Goal: Information Seeking & Learning: Learn about a topic

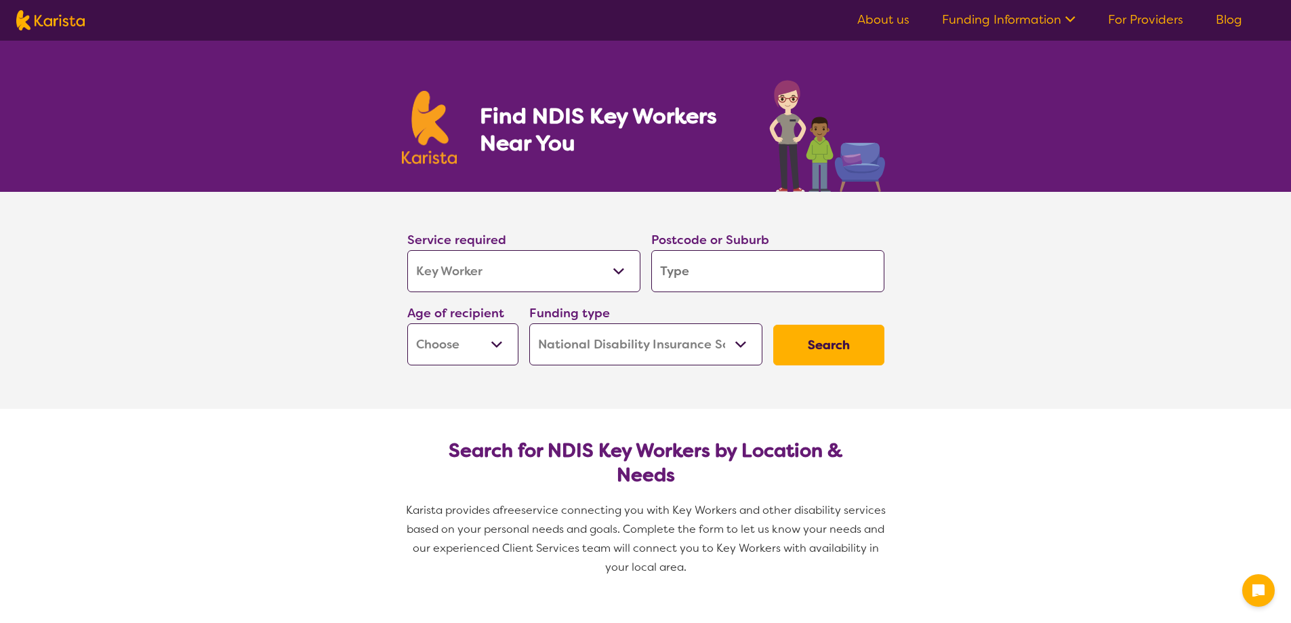
select select "Key Worker"
select select "NDIS"
select select "Key Worker"
select select "NDIS"
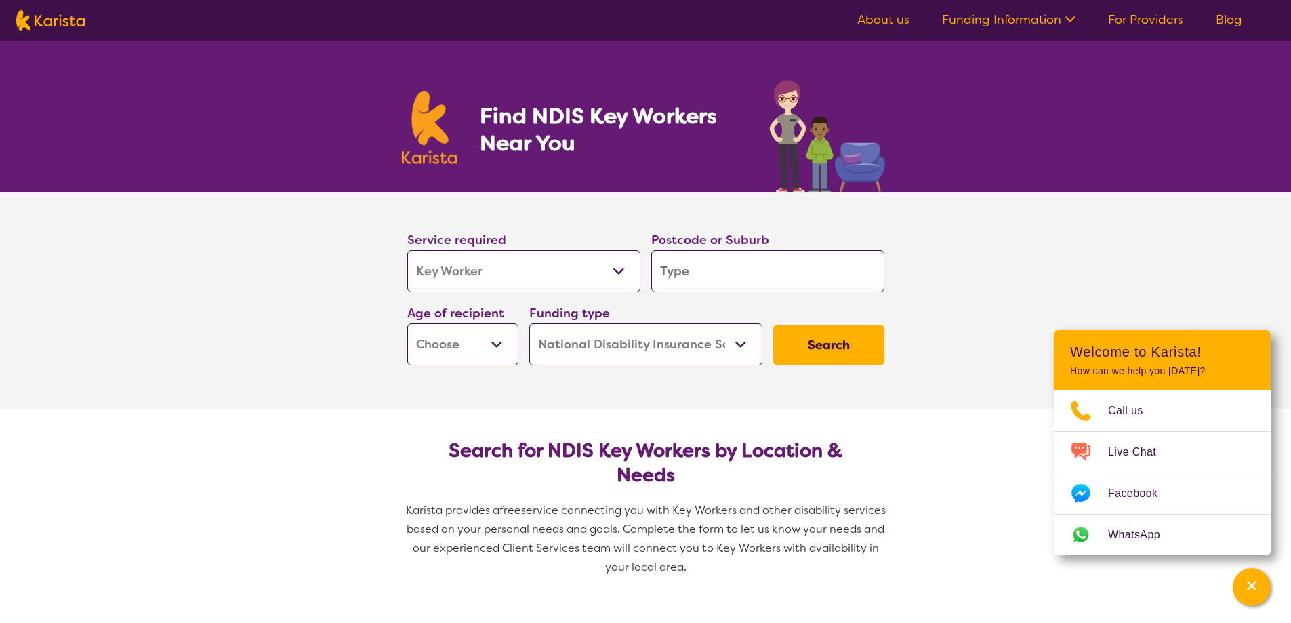
click at [702, 276] on input "search" at bounding box center [767, 271] width 233 height 42
type input "3140"
click at [659, 312] on div "Lilydale 3140" at bounding box center [768, 309] width 220 height 26
click at [505, 340] on select "Early Childhood - 0 to 9 Child - 10 to 11 Adolescent - 12 to 17 Adult - 18 to 6…" at bounding box center [462, 344] width 111 height 42
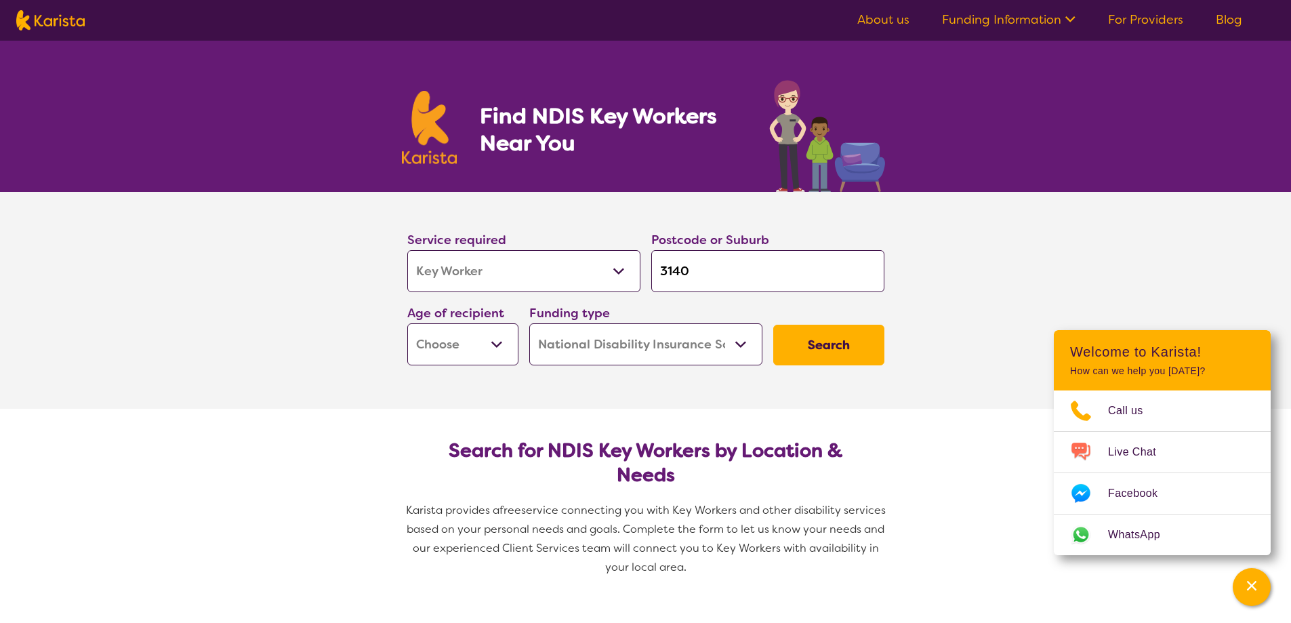
select select "EC"
click at [407, 323] on select "Early Childhood - 0 to 9 Child - 10 to 11 Adolescent - 12 to 17 Adult - 18 to 6…" at bounding box center [462, 344] width 111 height 42
select select "EC"
click at [840, 345] on button "Search" at bounding box center [828, 345] width 111 height 41
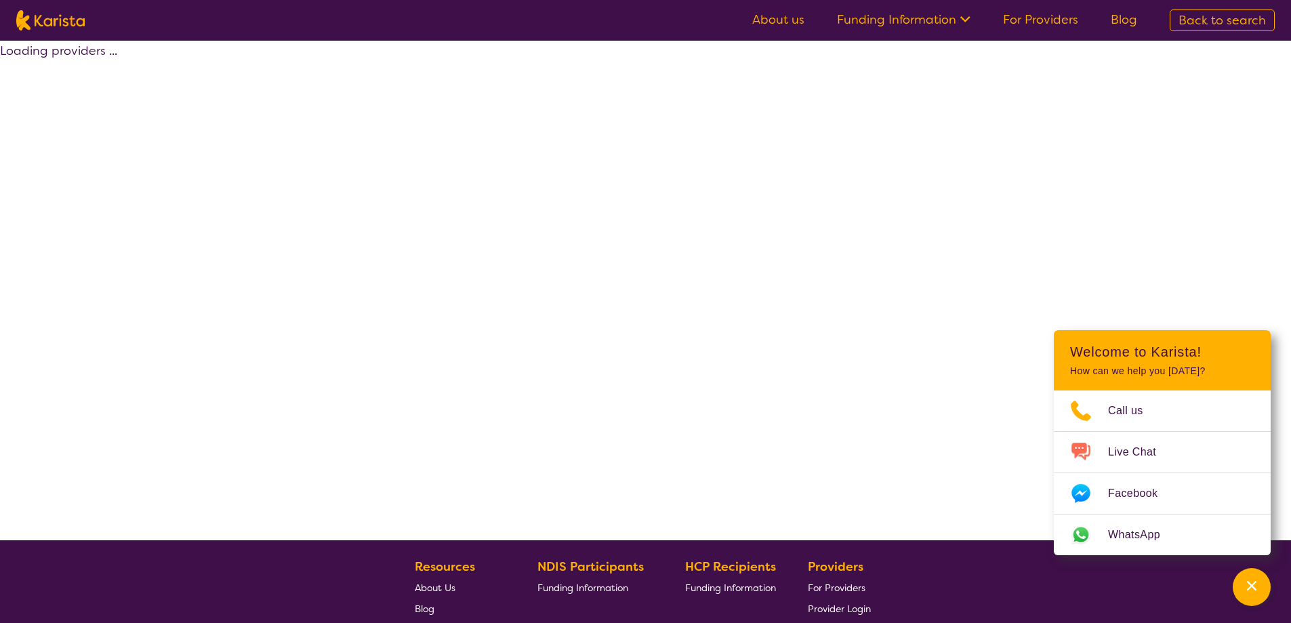
select select "NDIS"
select select "Key Worker"
select select "EC"
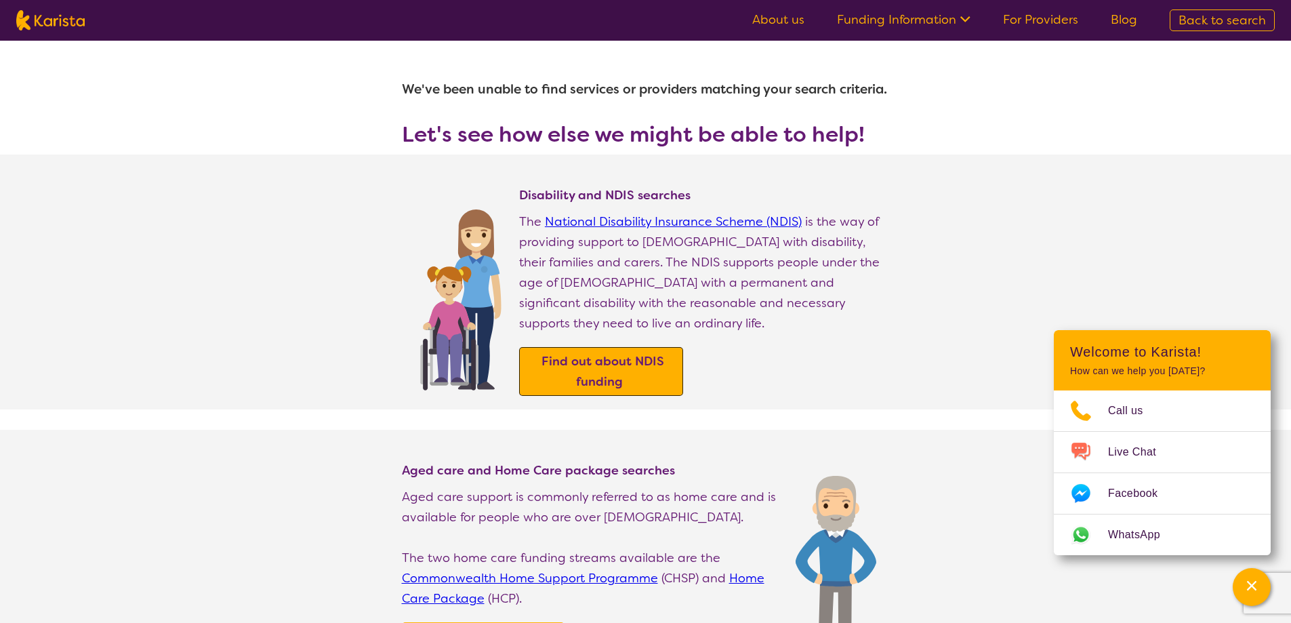
click at [618, 353] on b "Find out about NDIS funding" at bounding box center [603, 371] width 123 height 37
select select "Key Worker"
select select "EC"
select select "NDIS"
select select "Key Worker"
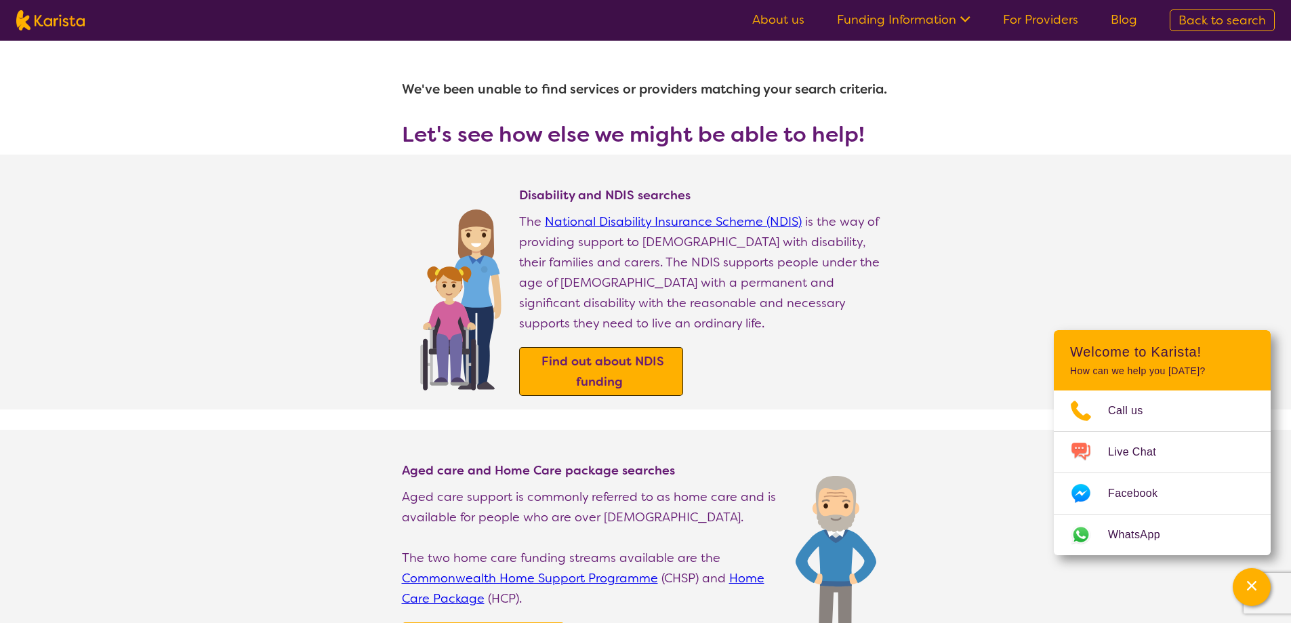
select select "EC"
select select "NDIS"
